Goal: Navigation & Orientation: Understand site structure

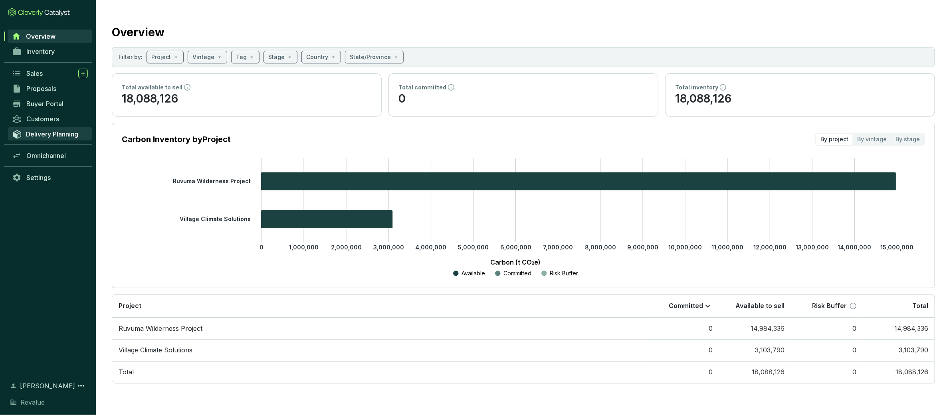
click at [44, 135] on span "Delivery Planning" at bounding box center [52, 134] width 52 height 8
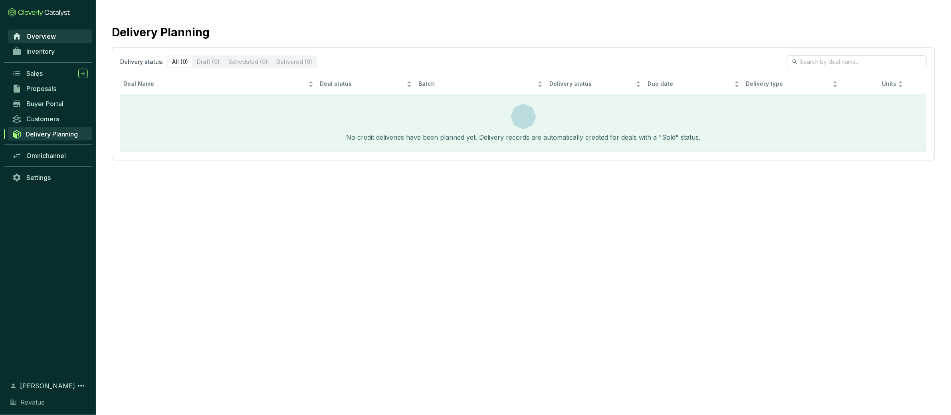
click at [43, 40] on span "Overview" at bounding box center [41, 36] width 30 height 8
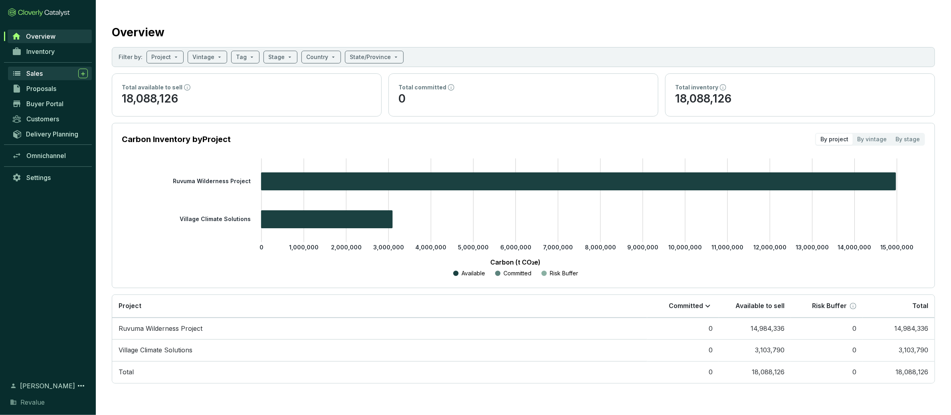
click at [42, 73] on span "Sales" at bounding box center [34, 73] width 16 height 8
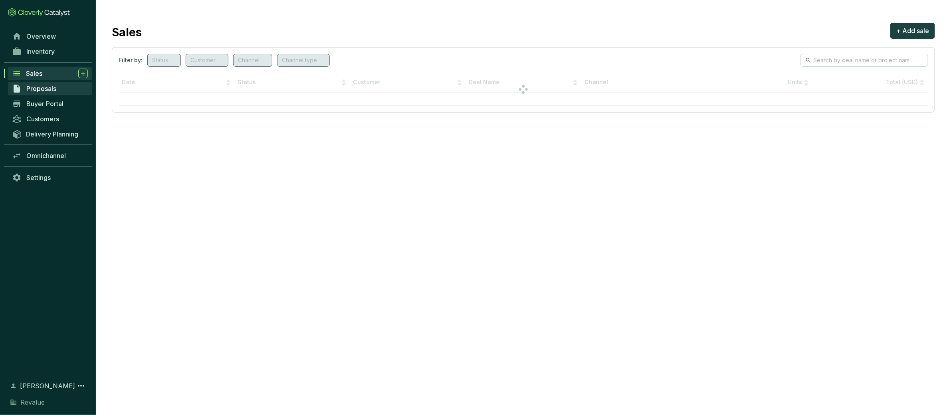
click at [44, 93] on link "Proposals" at bounding box center [50, 89] width 84 height 14
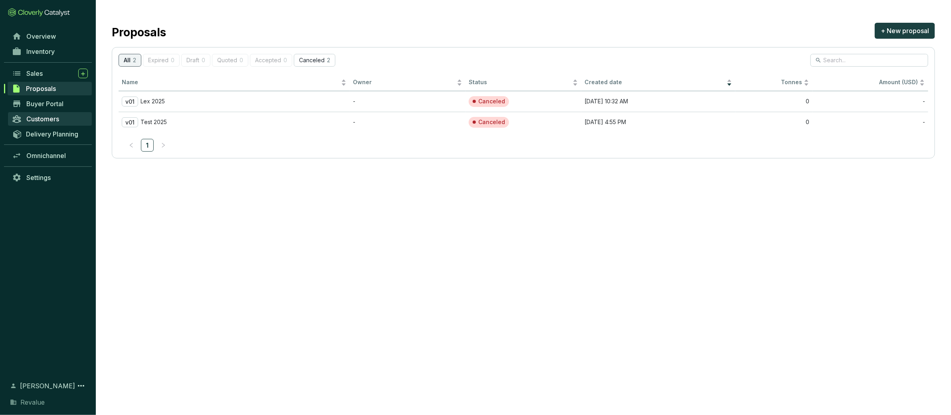
click at [48, 117] on span "Customers" at bounding box center [42, 119] width 33 height 8
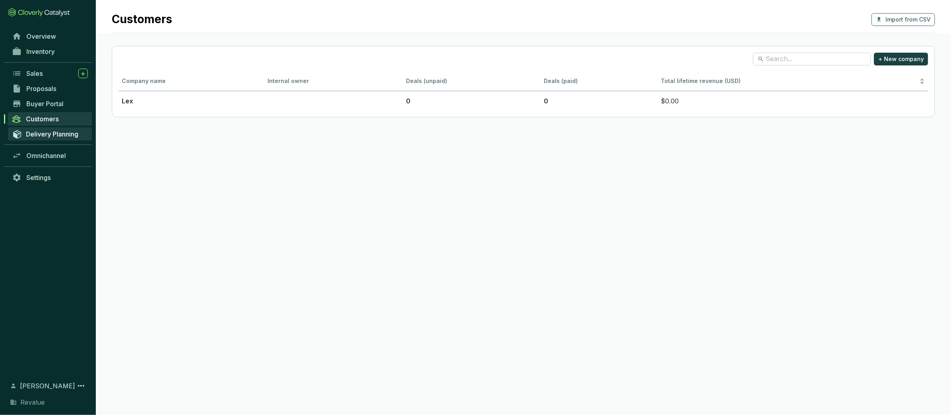
click at [52, 132] on span "Delivery Planning" at bounding box center [52, 134] width 52 height 8
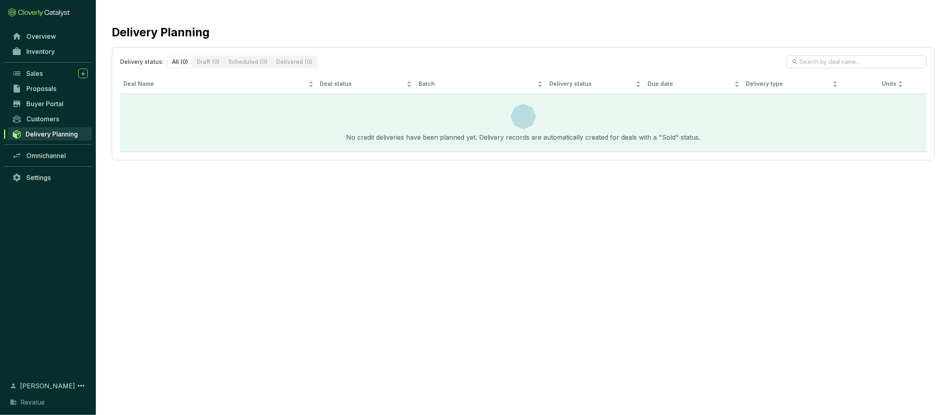
click at [517, 206] on section "Delivery Planning Delivery status: All (0) Draft (0) Scheduled (0) Delivered (0…" at bounding box center [475, 207] width 951 height 415
